Goal: Information Seeking & Learning: Learn about a topic

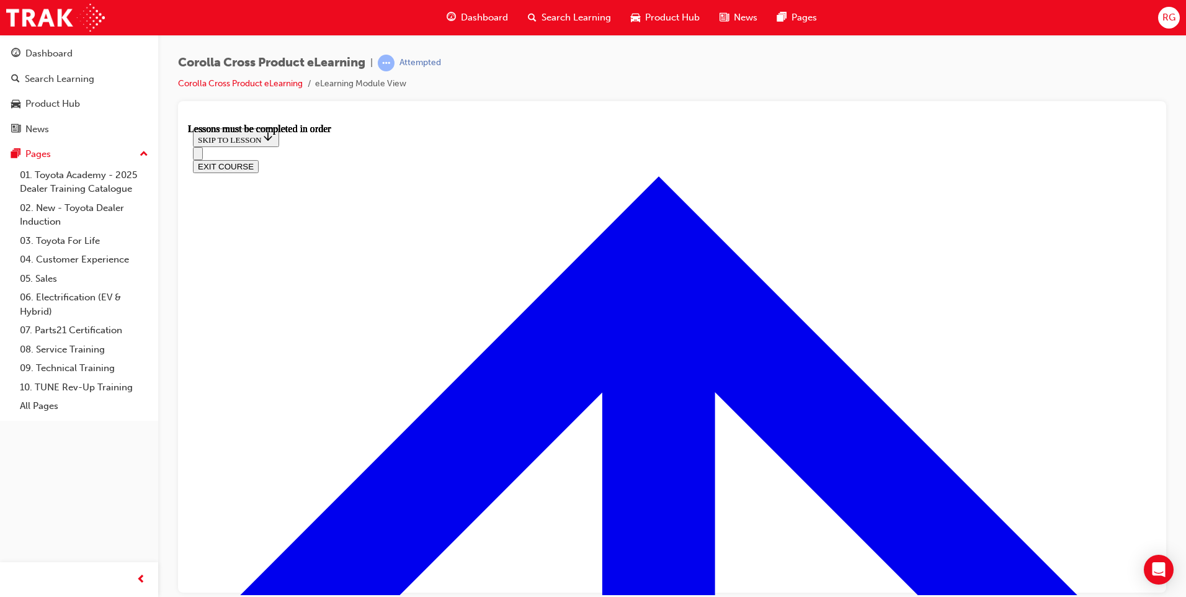
scroll to position [292, 0]
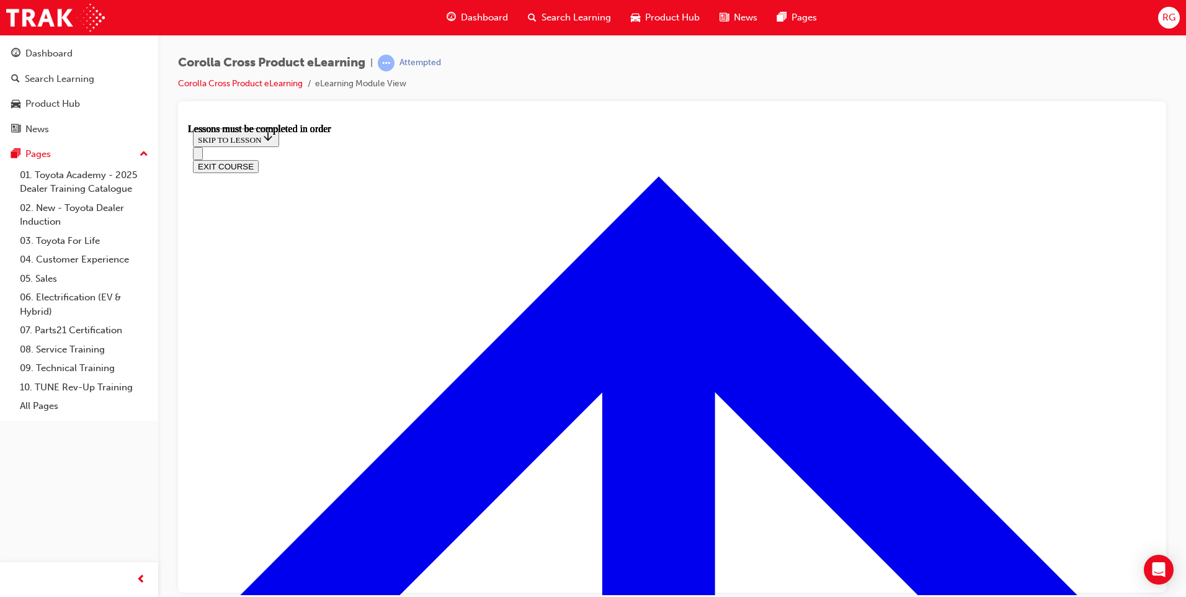
scroll to position [1466, 0]
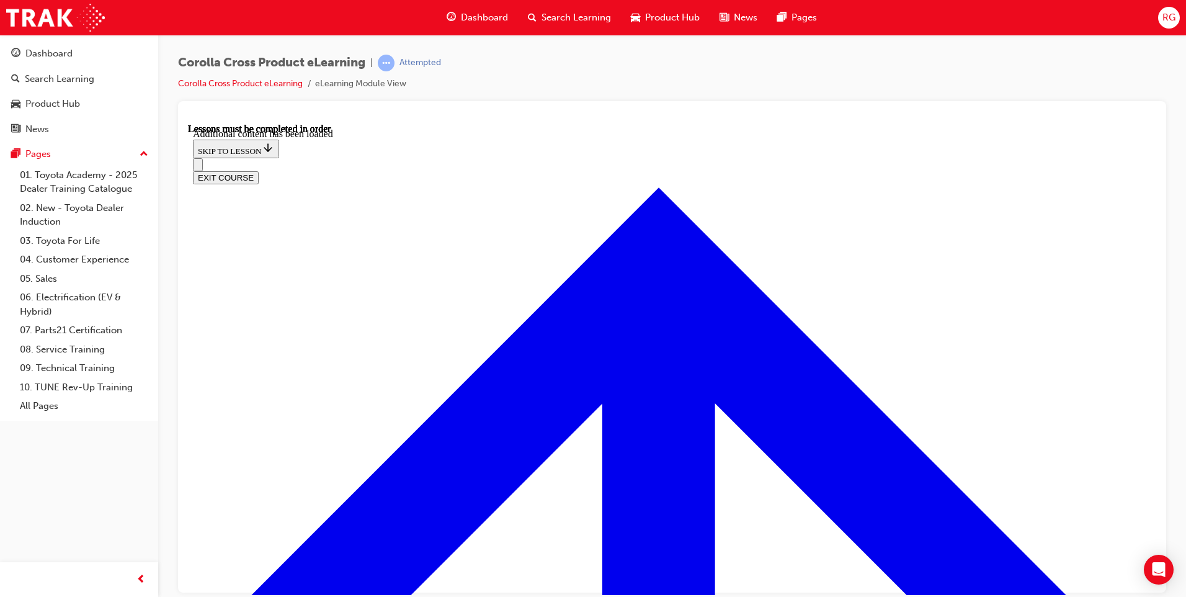
scroll to position [1868, 0]
drag, startPoint x: 490, startPoint y: 448, endPoint x: 511, endPoint y: 451, distance: 21.2
radio input "true"
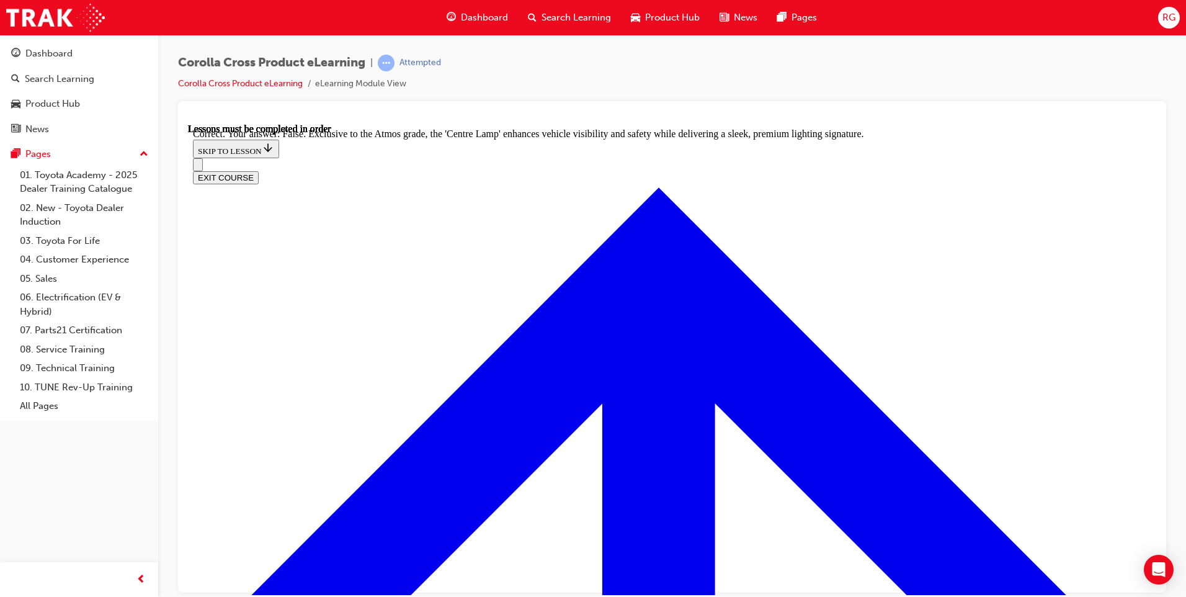
scroll to position [2167, 0]
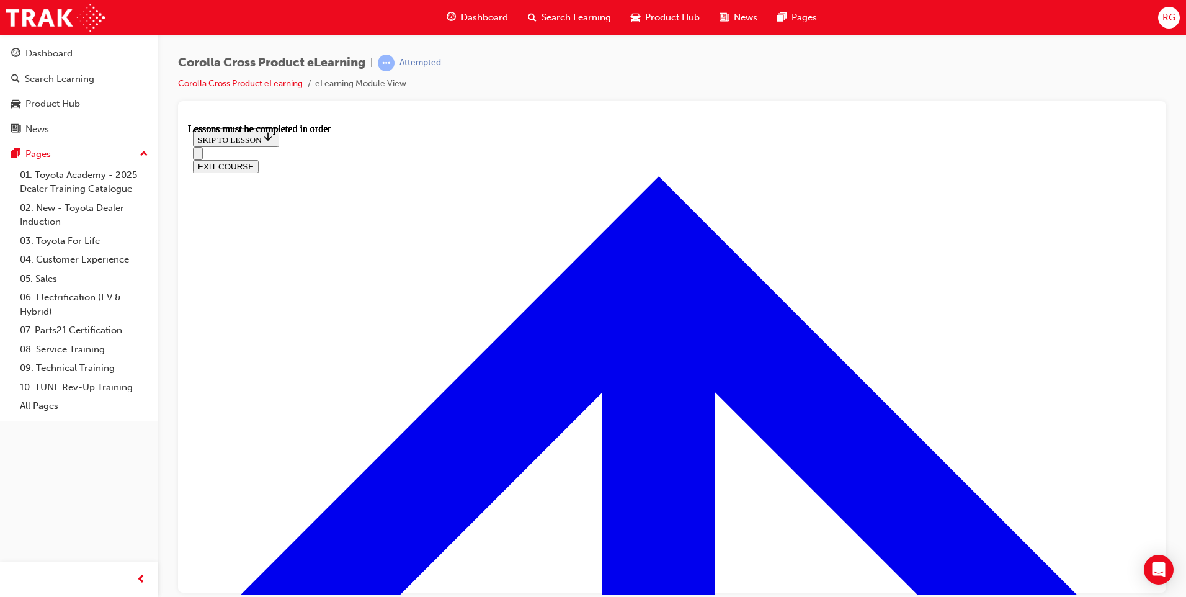
scroll to position [1055, 0]
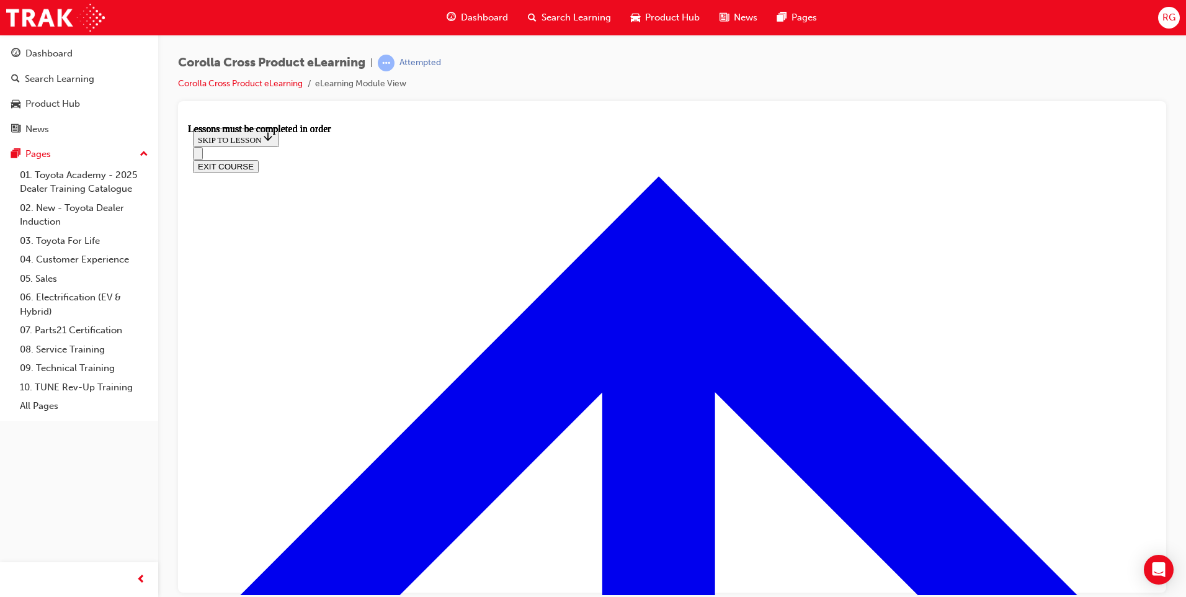
drag, startPoint x: 701, startPoint y: 311, endPoint x: 700, endPoint y: 279, distance: 32.3
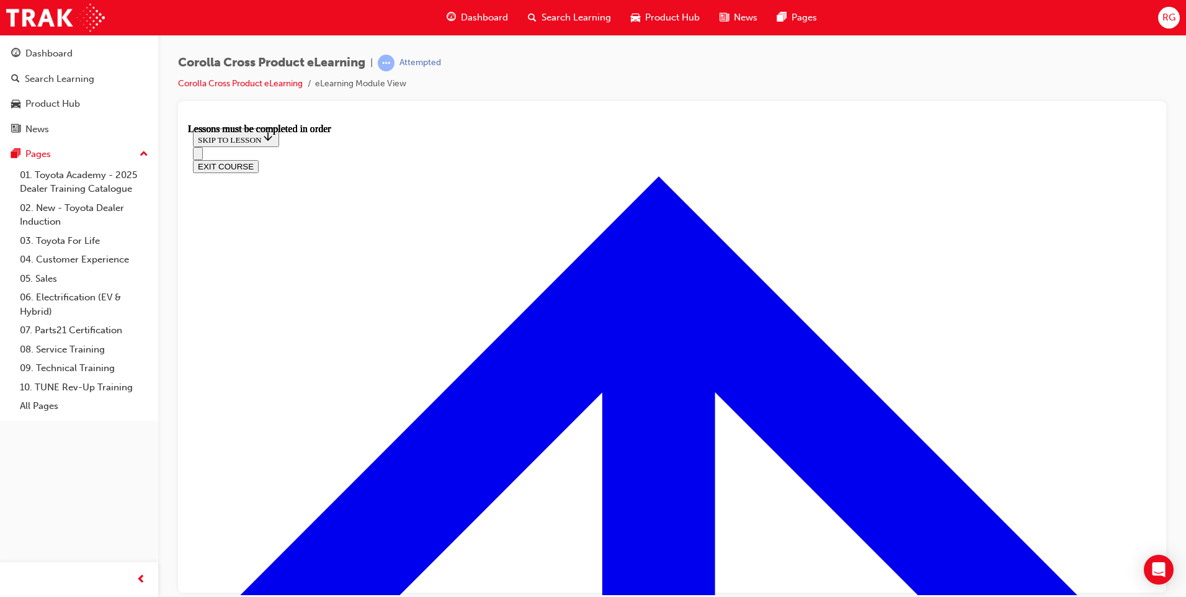
scroll to position [6, 0]
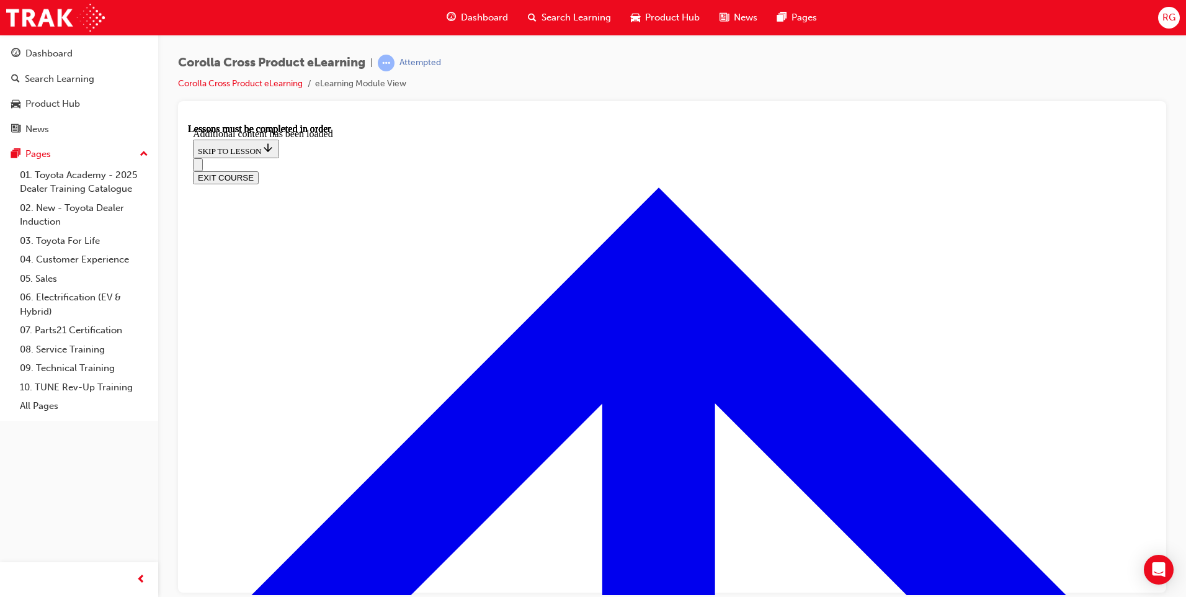
scroll to position [1508, 0]
radio input "true"
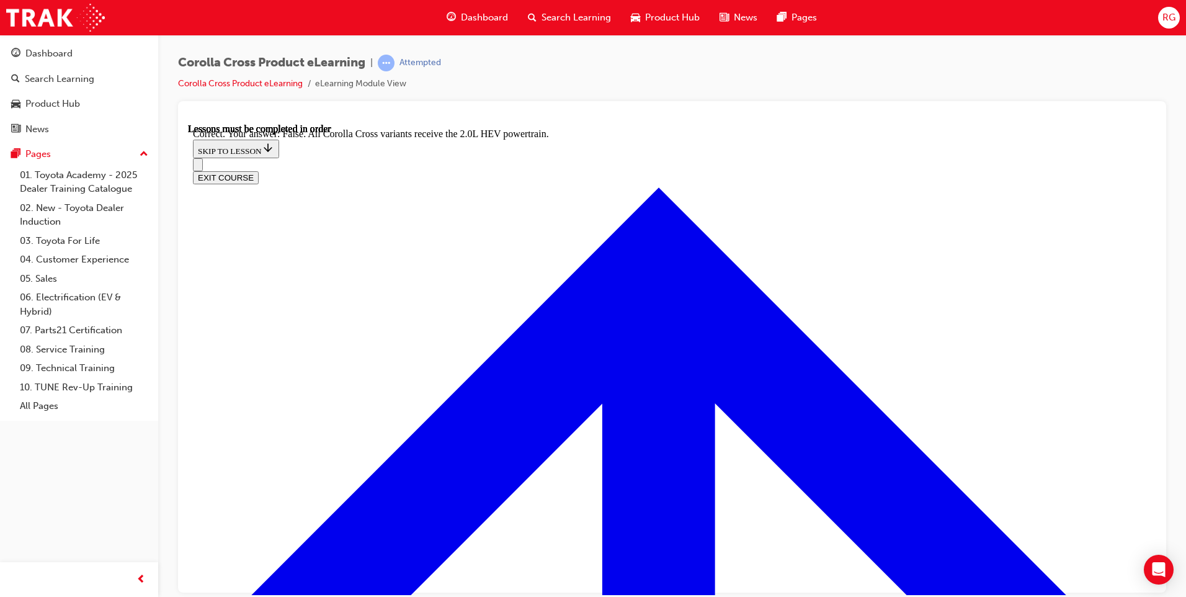
scroll to position [1708, 0]
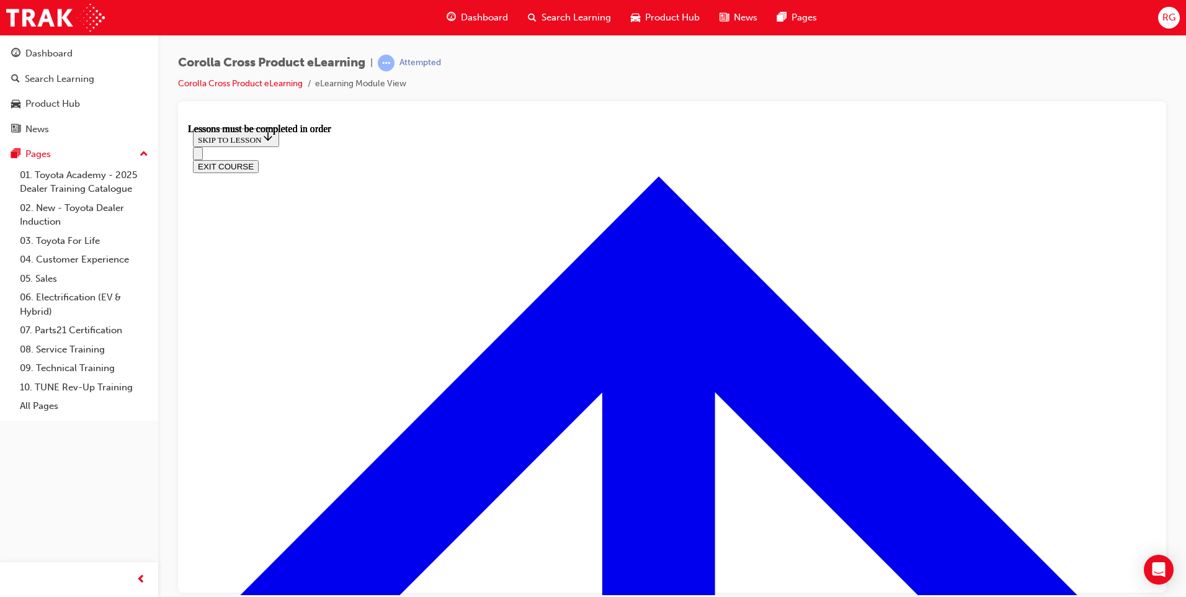
scroll to position [912, 0]
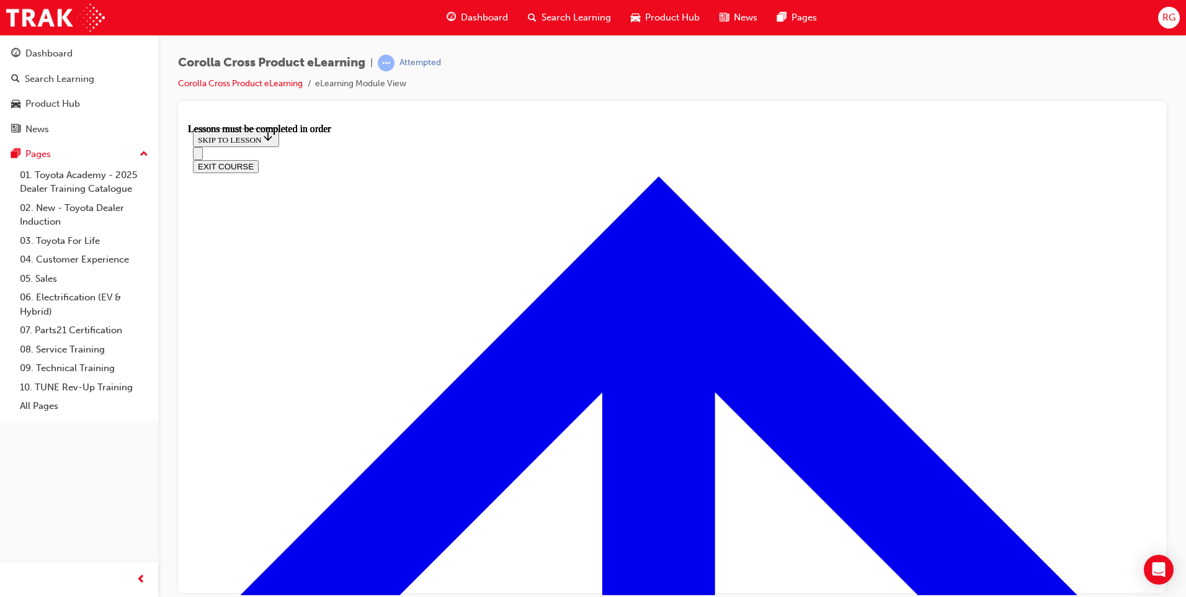
scroll to position [62, 0]
